Goal: Information Seeking & Learning: Check status

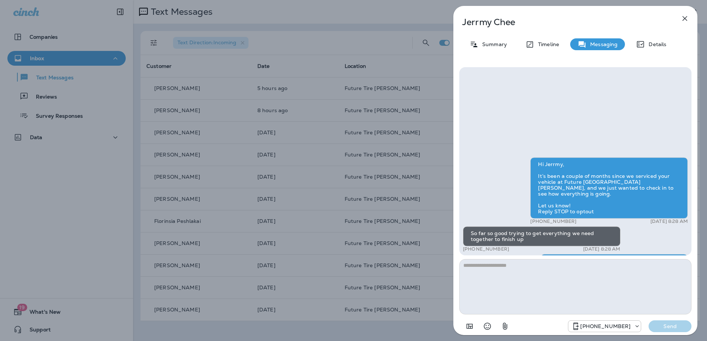
click at [684, 18] on icon "button" at bounding box center [684, 18] width 5 height 5
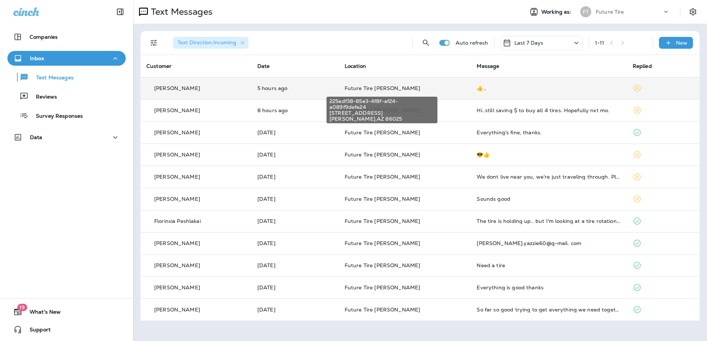
click at [381, 86] on span "Future Tire [PERSON_NAME]" at bounding box center [382, 88] width 76 height 7
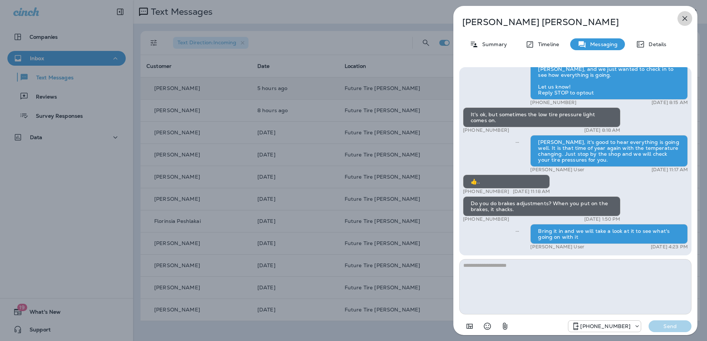
click at [682, 21] on icon "button" at bounding box center [684, 18] width 5 height 5
